Goal: Navigation & Orientation: Find specific page/section

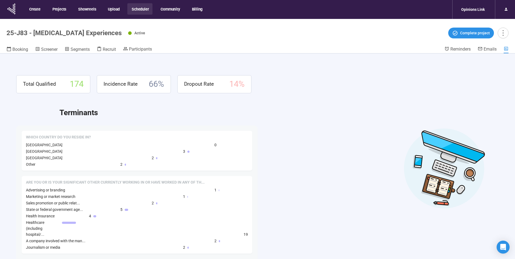
scroll to position [19, 0]
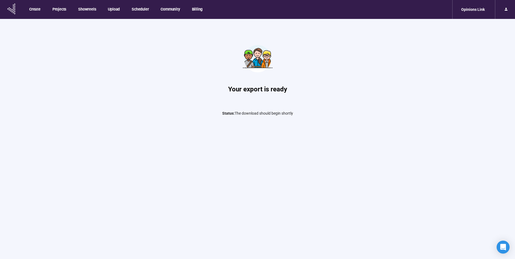
click at [13, 9] on icon at bounding box center [13, 9] width 1 height 2
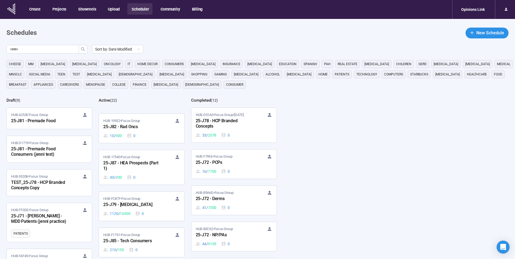
scroll to position [342, 0]
click at [437, 1] on nav "Create Projects Showreels Upload Scheduler Community Billing Opinions Link" at bounding box center [257, 9] width 515 height 19
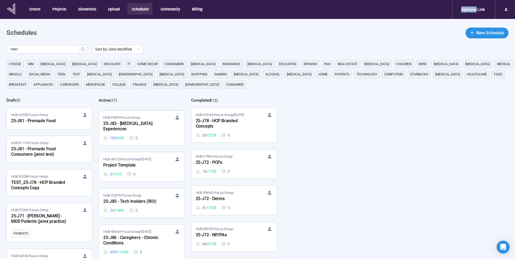
scroll to position [0, 0]
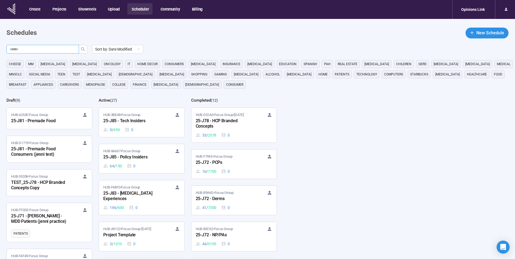
click at [54, 48] on input "text" at bounding box center [41, 49] width 62 height 6
type input "**"
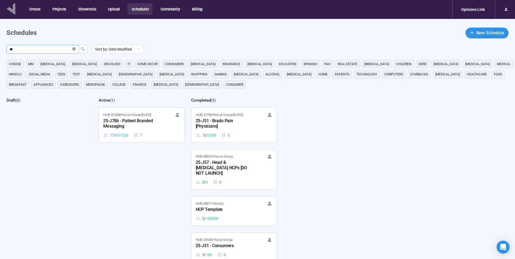
click at [74, 48] on icon "close-circle" at bounding box center [73, 48] width 3 height 3
